Goal: Transaction & Acquisition: Book appointment/travel/reservation

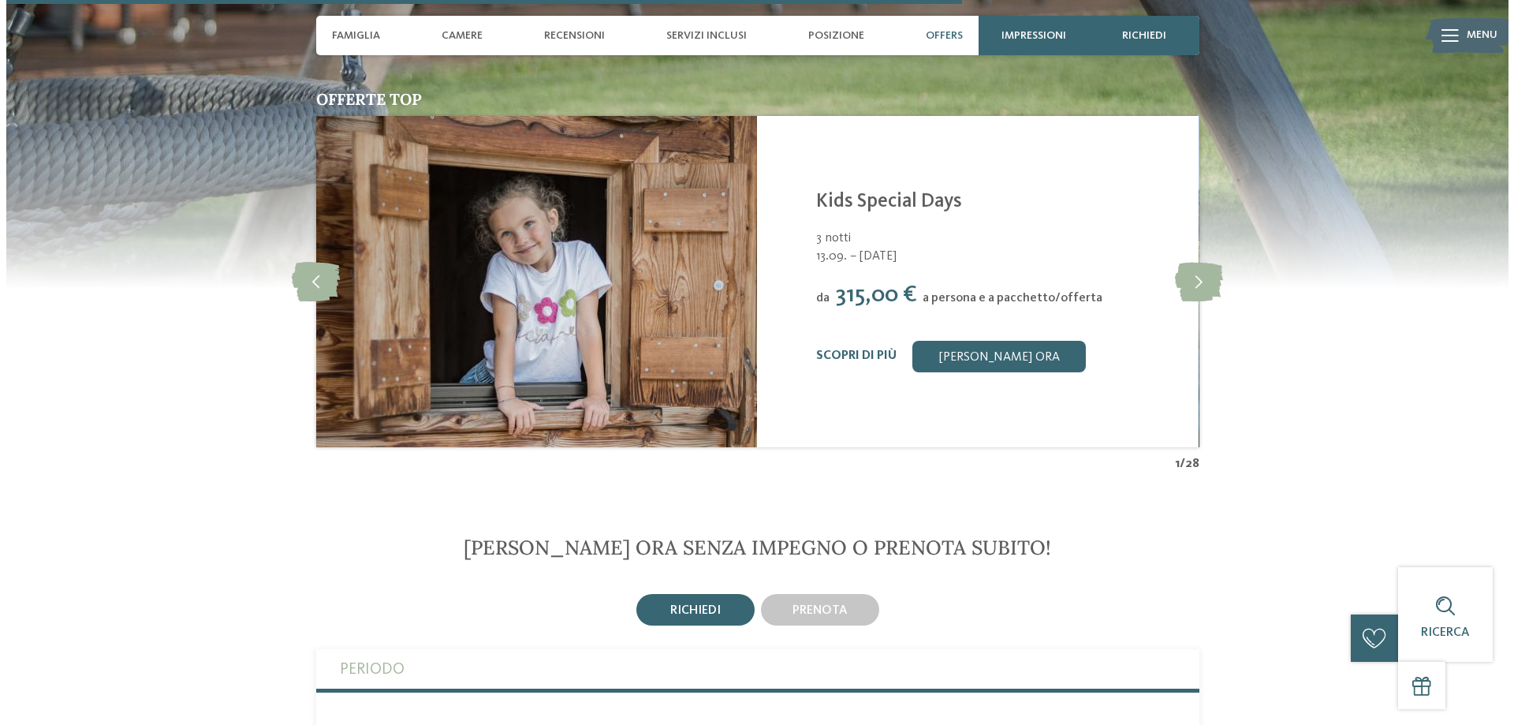
scroll to position [3154, 0]
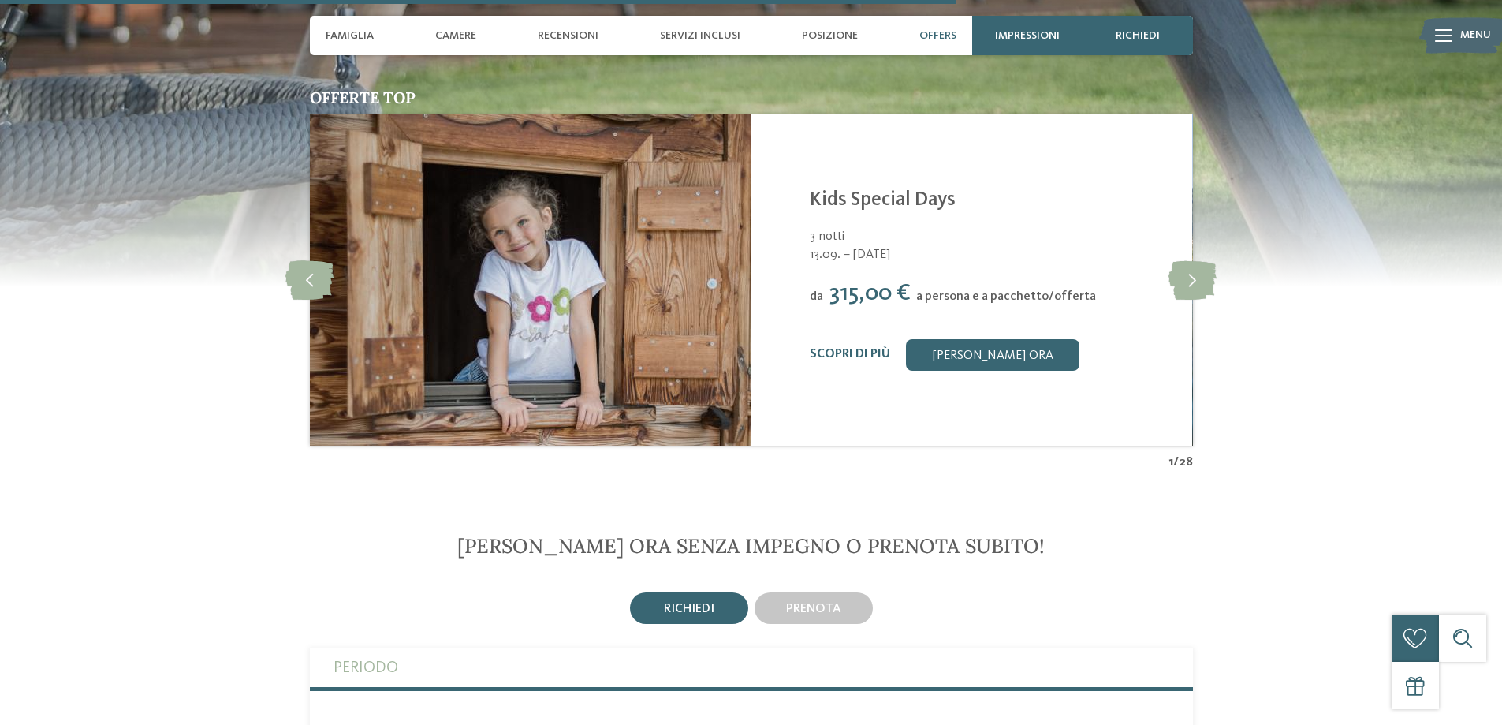
click at [882, 339] on div "Scopri di più Richiedi ora" at bounding box center [991, 355] width 363 height 32
click at [889, 347] on div "Scopri di più" at bounding box center [850, 354] width 80 height 15
click at [879, 348] on link "Scopri di più" at bounding box center [850, 354] width 80 height 13
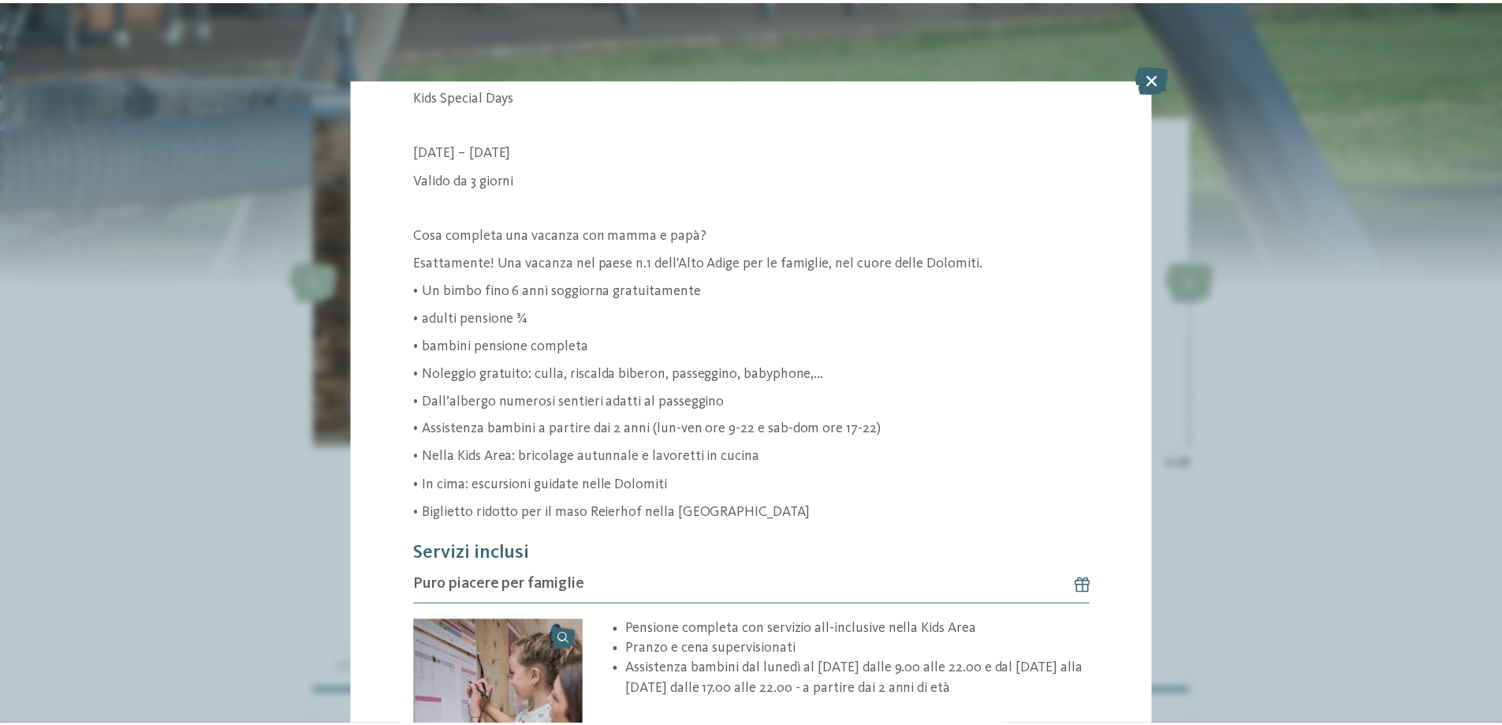
scroll to position [315, 0]
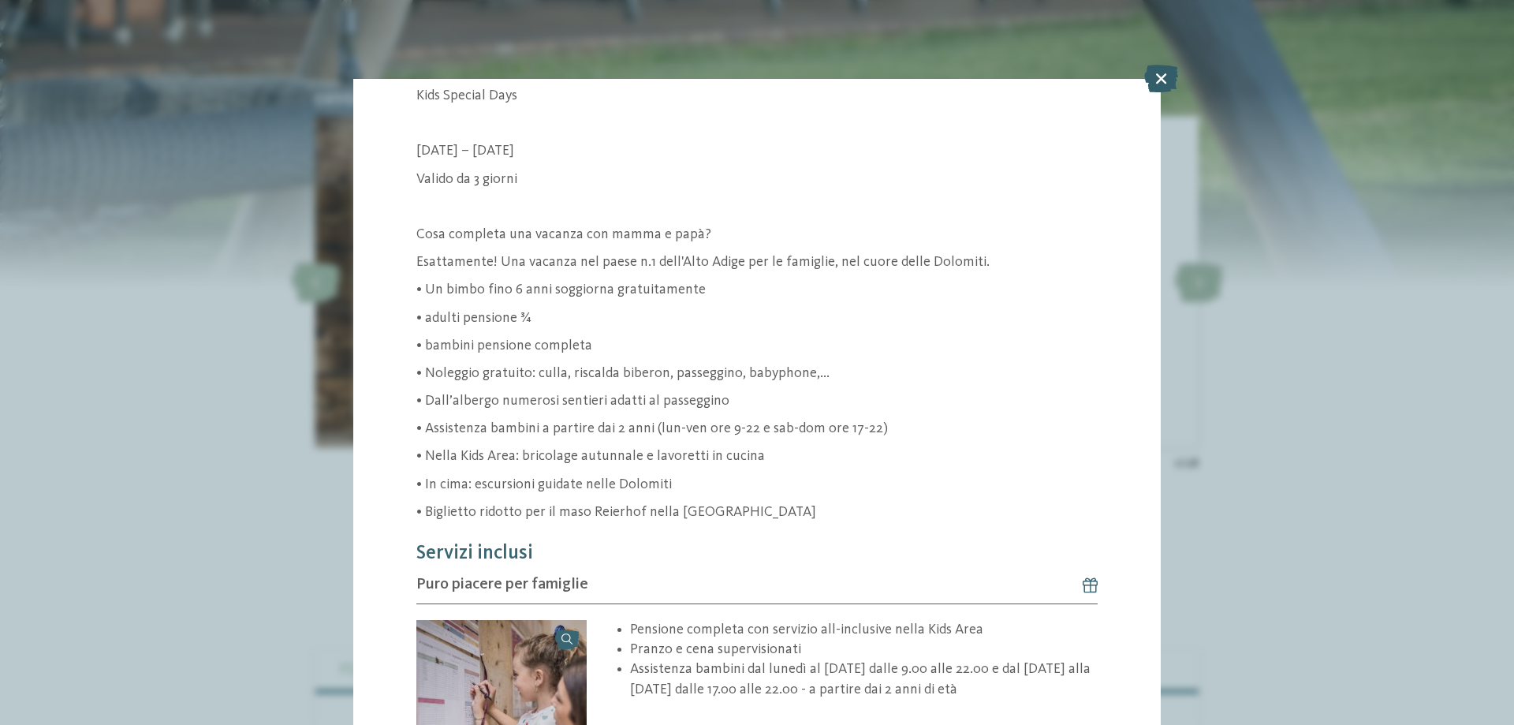
click at [1161, 72] on icon at bounding box center [1161, 79] width 34 height 28
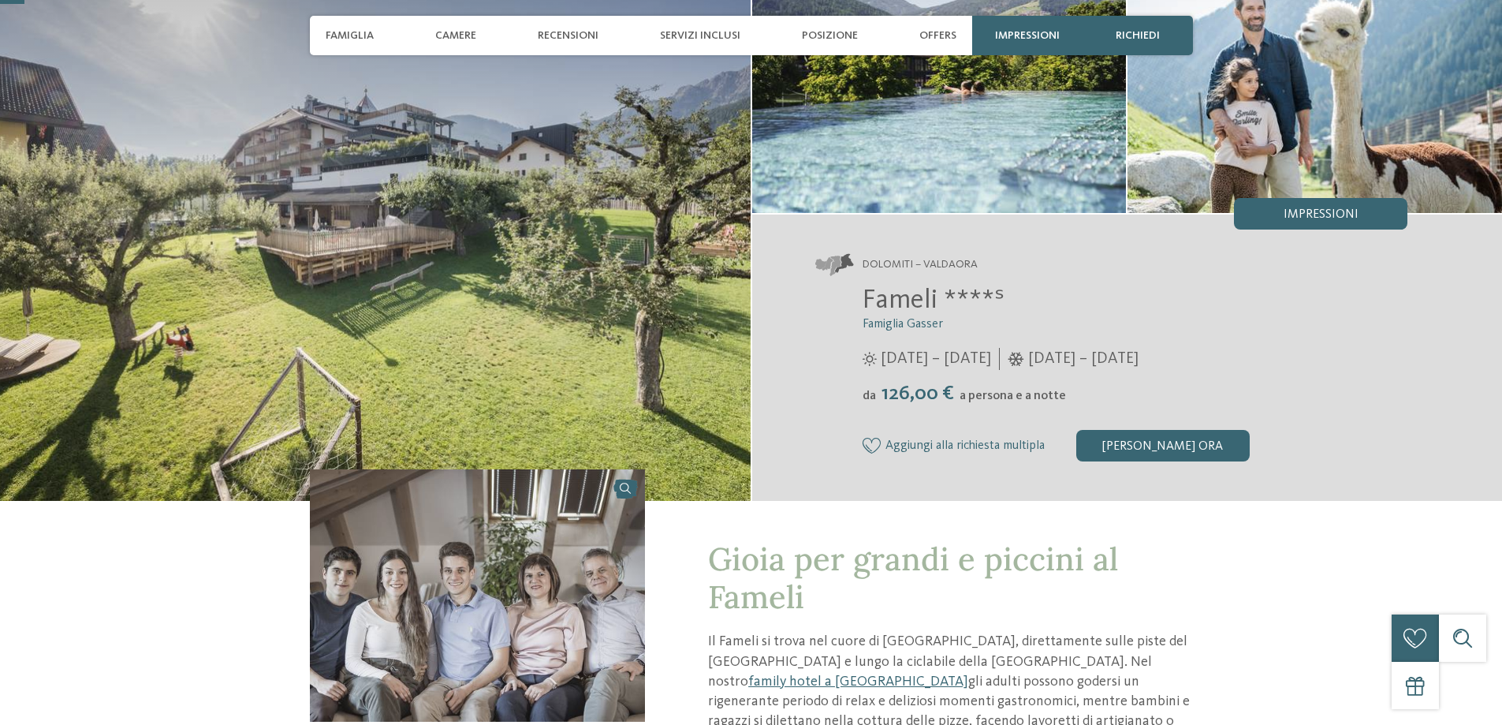
scroll to position [158, 0]
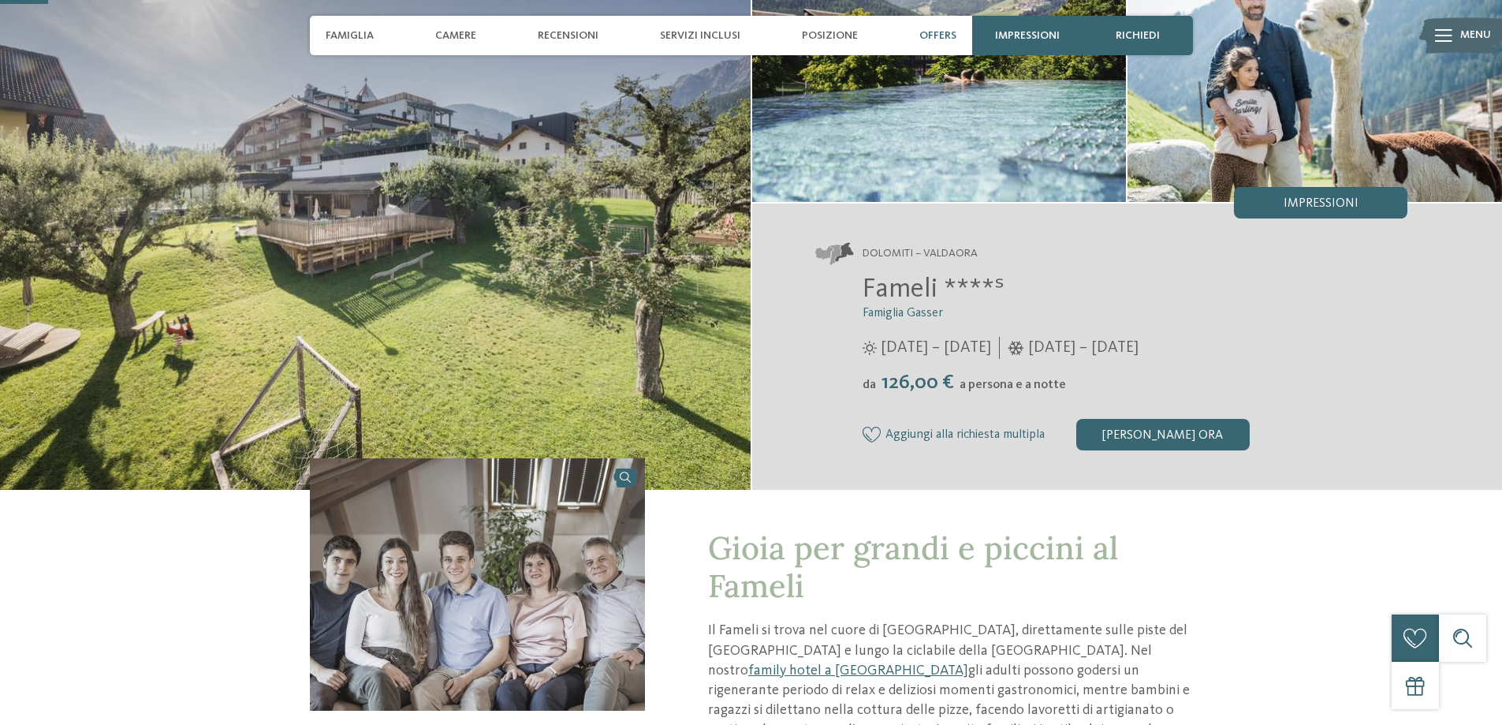
click at [955, 47] on div "Offers" at bounding box center [938, 35] width 53 height 39
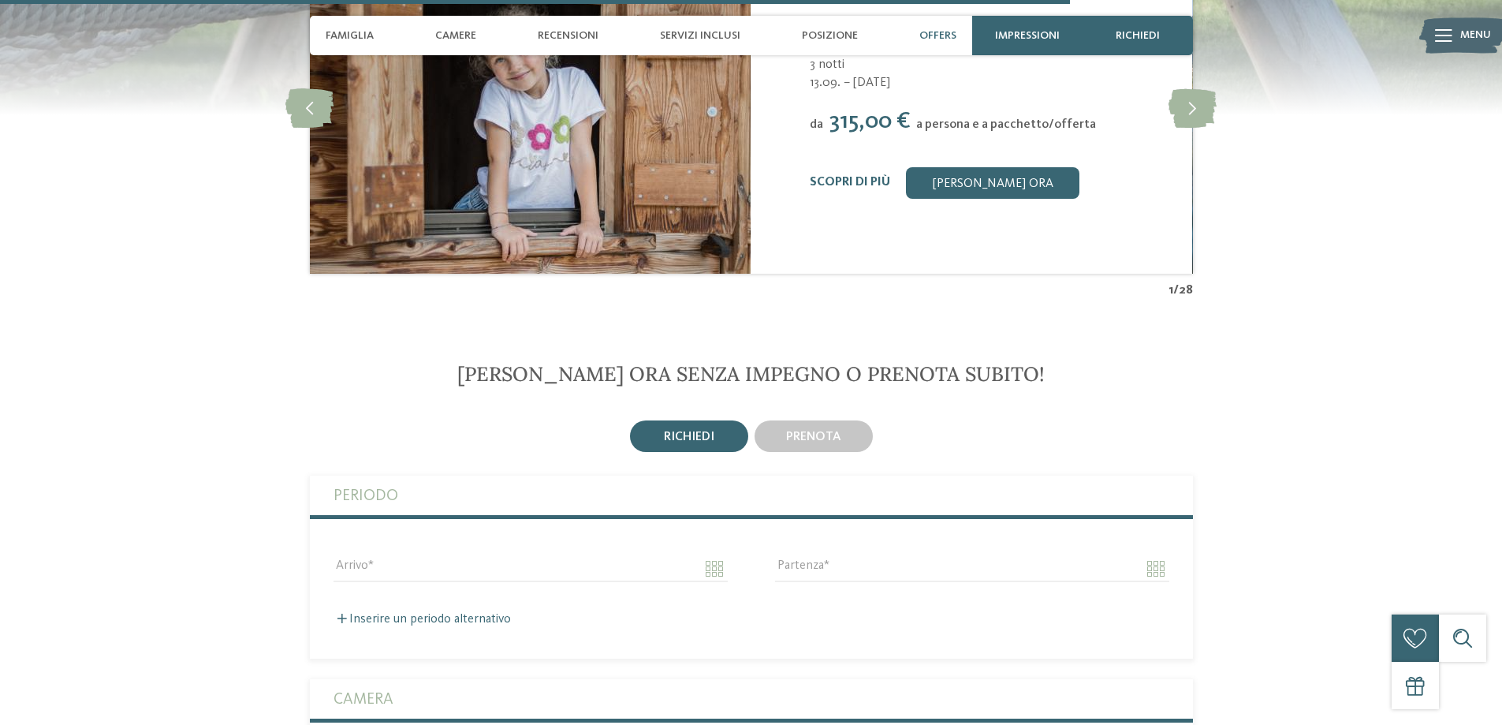
scroll to position [3086, 0]
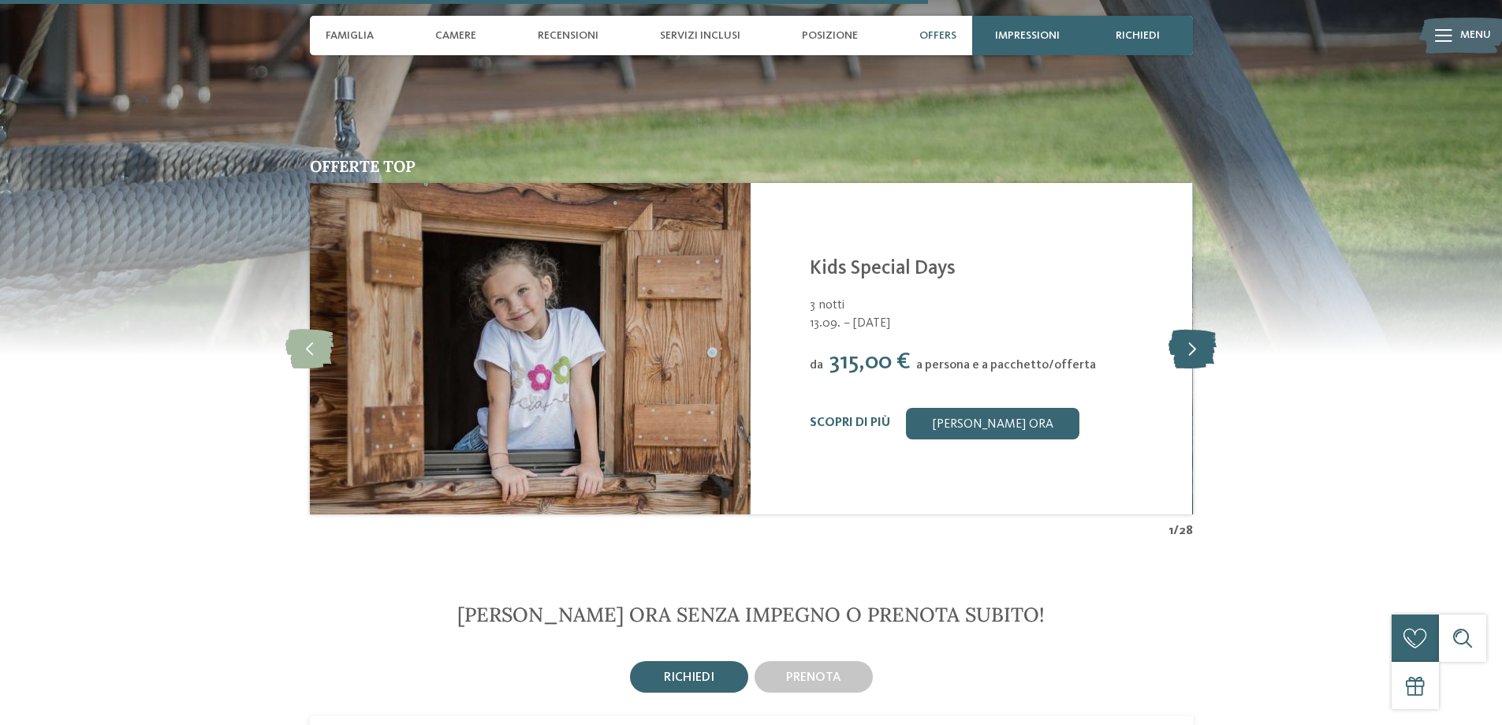
click at [1188, 329] on icon at bounding box center [1193, 348] width 48 height 39
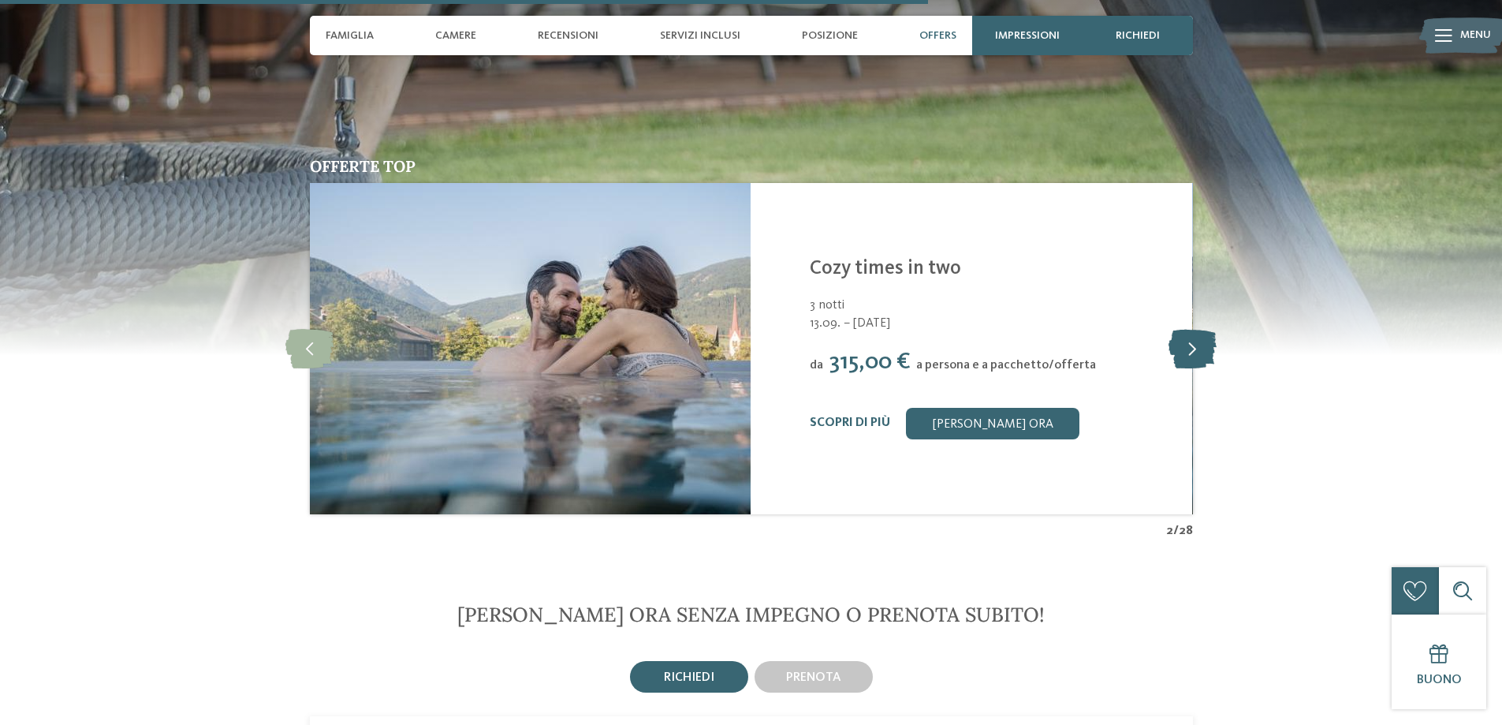
click at [1185, 329] on icon at bounding box center [1193, 348] width 48 height 39
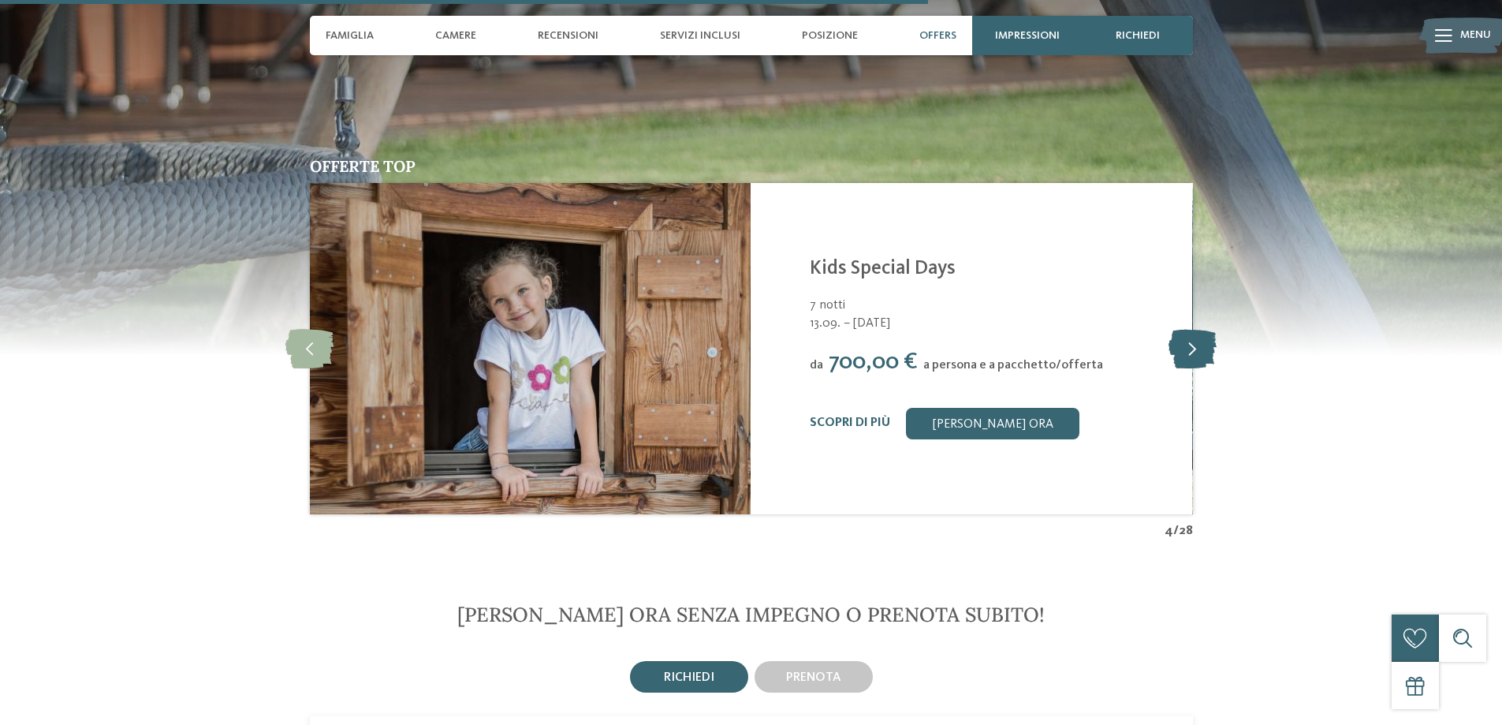
click at [1185, 329] on icon at bounding box center [1193, 348] width 48 height 39
